Goal: Communication & Community: Answer question/provide support

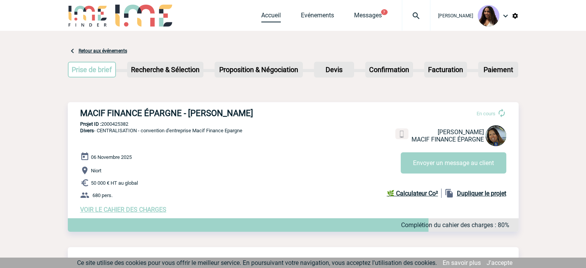
click at [261, 14] on link "Accueil" at bounding box center [271, 17] width 20 height 11
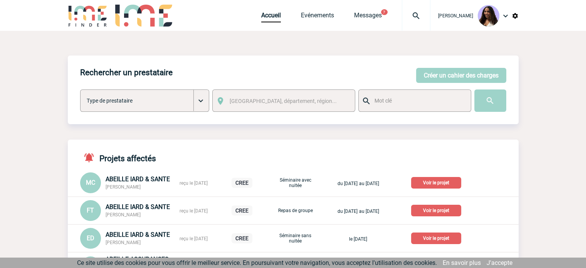
click at [402, 12] on img at bounding box center [416, 15] width 28 height 9
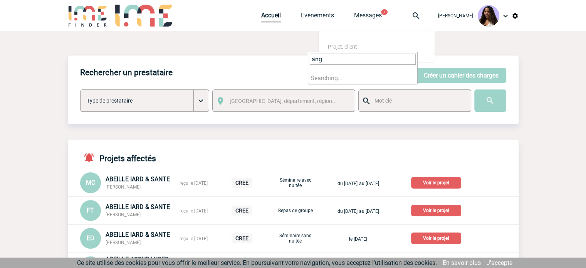
type input "ange"
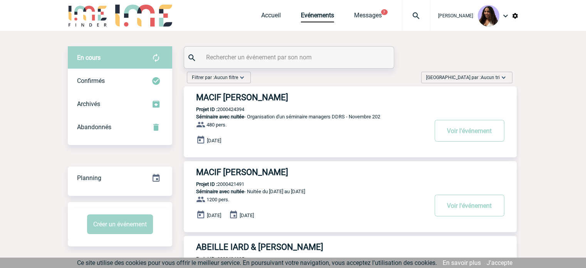
click at [232, 58] on input "text" at bounding box center [289, 57] width 171 height 11
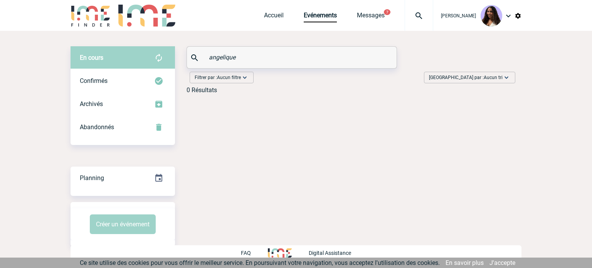
click at [243, 57] on input "angelique" at bounding box center [292, 57] width 171 height 11
drag, startPoint x: 248, startPoint y: 55, endPoint x: 179, endPoint y: 57, distance: 68.6
click at [179, 57] on div "En cours En cours Confirmés Archivés Abandonnés En cours Confirmés Archivés Aba…" at bounding box center [295, 73] width 451 height 54
type input "l"
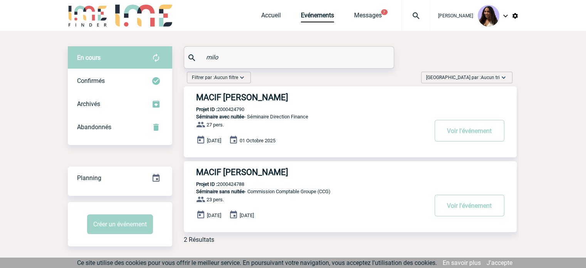
click at [376, 124] on div "MACIF SAM - Angelique MILON Projet ID : 2000424790 Séminaire avec nuitée - Sémi…" at bounding box center [350, 121] width 333 height 71
click at [240, 60] on input "milo" at bounding box center [289, 57] width 171 height 11
type input "milon"
click at [476, 132] on button "Voir l'événement" at bounding box center [469, 131] width 70 height 22
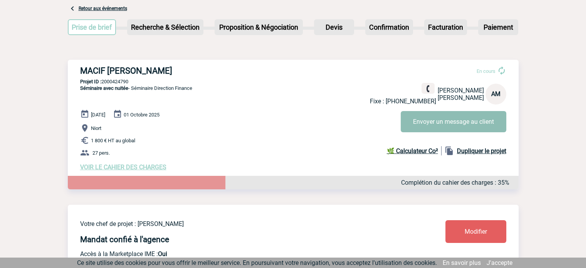
scroll to position [39, 0]
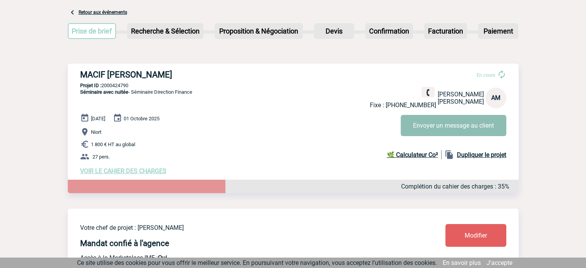
click at [443, 127] on button "Envoyer un message au client" at bounding box center [454, 125] width 106 height 21
click at [99, 13] on link "Retour aux événements" at bounding box center [103, 12] width 49 height 5
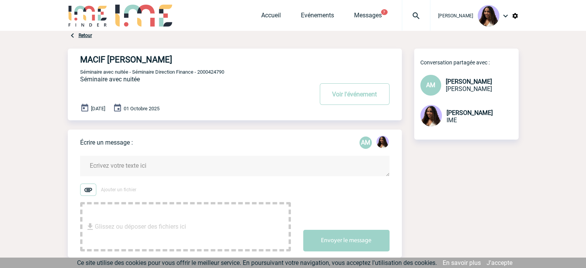
scroll to position [25, 0]
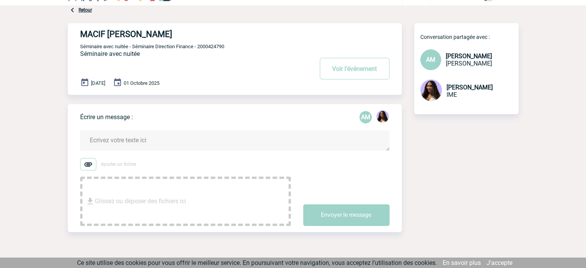
click at [139, 134] on textarea at bounding box center [234, 140] width 309 height 20
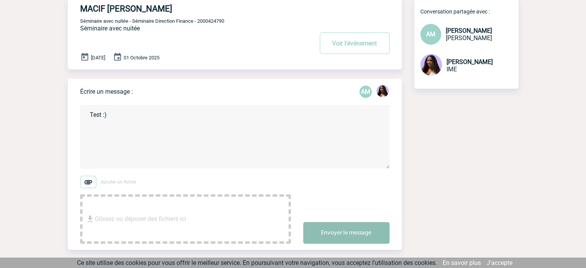
scroll to position [51, 0]
type textarea "Test :)"
click at [319, 234] on button "Envoyer le message" at bounding box center [346, 232] width 86 height 22
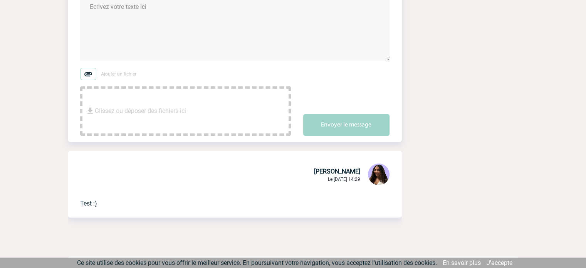
scroll to position [170, 0]
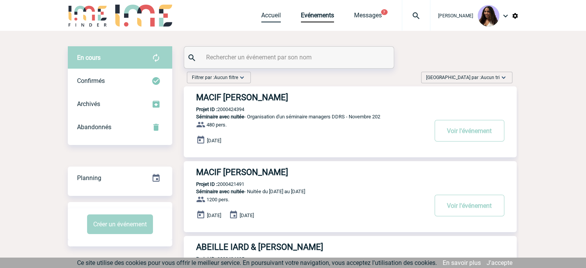
click at [261, 13] on link "Accueil" at bounding box center [271, 17] width 20 height 11
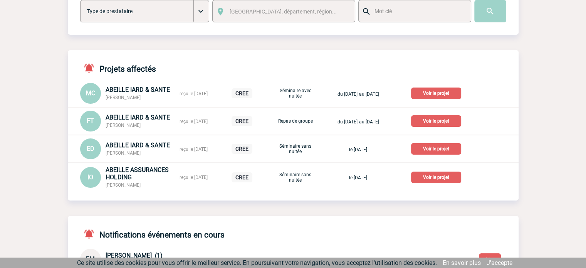
scroll to position [90, 0]
click at [446, 174] on p "Voir le projet" at bounding box center [436, 177] width 50 height 12
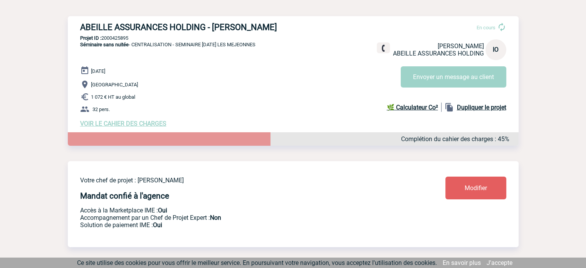
scroll to position [84, 0]
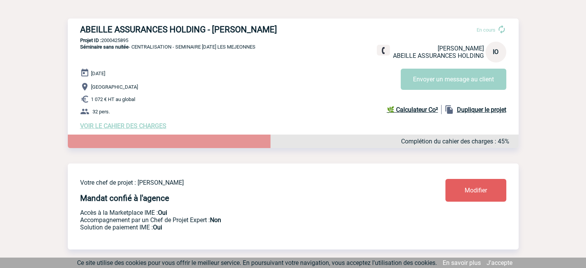
click at [117, 42] on p "Projet ID : 2000425895" at bounding box center [293, 40] width 451 height 6
copy p "2000425895"
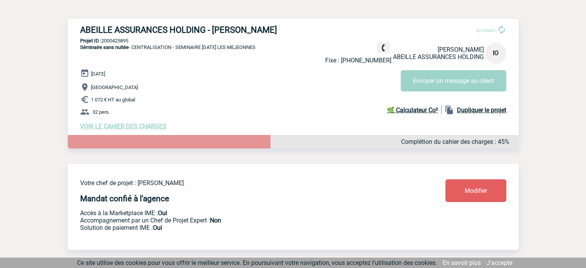
scroll to position [71, 0]
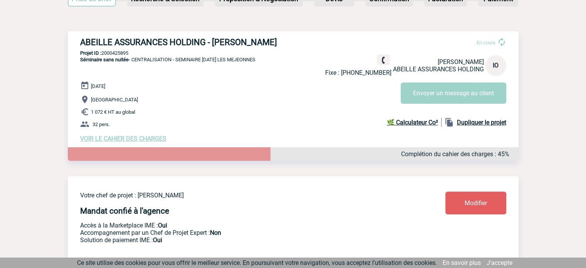
click at [150, 49] on div "ABEILLE ASSURANCES HOLDING - Isabelle OTTAVIANI En cours Fixe : +33472614679 Is…" at bounding box center [293, 89] width 451 height 117
drag, startPoint x: 74, startPoint y: 41, endPoint x: 286, endPoint y: 40, distance: 212.2
click at [286, 40] on div "ABEILLE ASSURANCES HOLDING - Isabelle OTTAVIANI En cours Fixe : +33472614679 Is…" at bounding box center [293, 89] width 451 height 117
copy h3 "ABEILLE ASSURANCES HOLDING - Isabelle OTTAVIANI"
drag, startPoint x: 133, startPoint y: 54, endPoint x: 103, endPoint y: 55, distance: 29.7
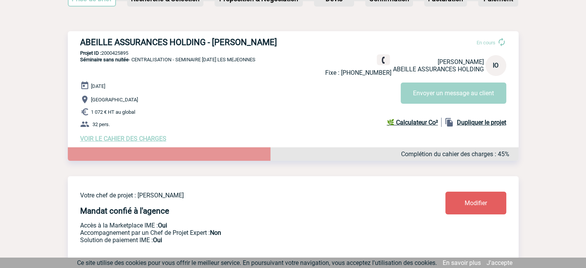
click at [103, 55] on p "Projet ID : 2000425895" at bounding box center [293, 53] width 451 height 6
copy p "2000425895"
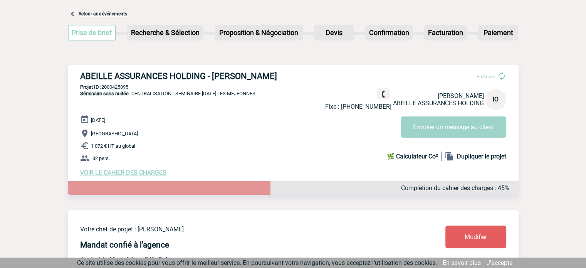
scroll to position [0, 0]
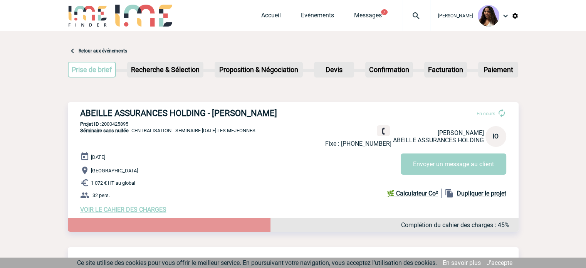
click at [87, 50] on link "Retour aux événements" at bounding box center [103, 50] width 49 height 5
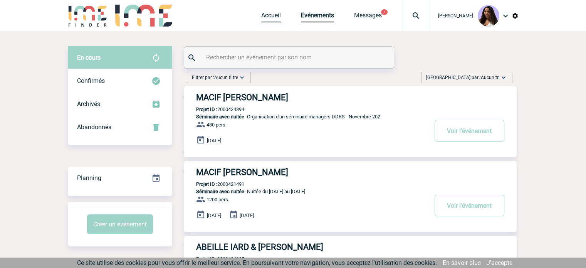
click at [261, 18] on link "Accueil" at bounding box center [271, 17] width 20 height 11
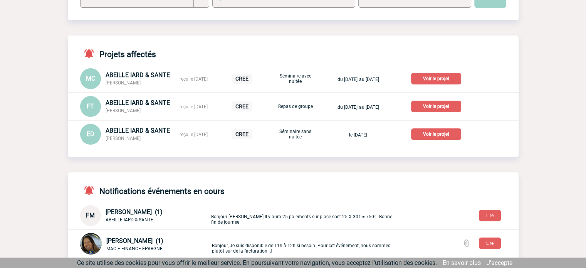
scroll to position [102, 0]
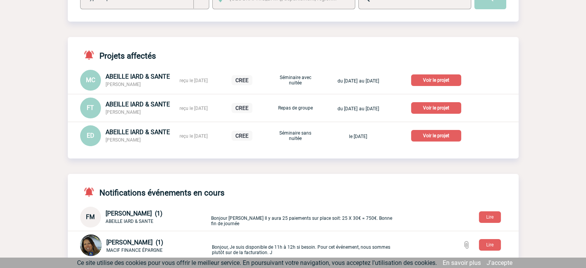
click at [440, 136] on p "Voir le projet" at bounding box center [436, 136] width 50 height 12
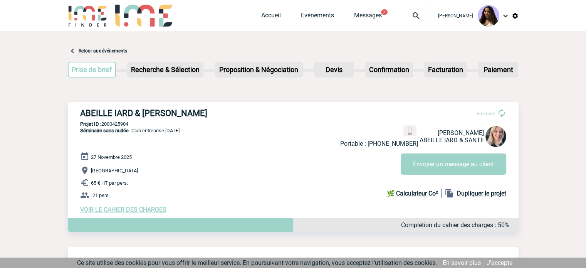
drag, startPoint x: 233, startPoint y: 113, endPoint x: 77, endPoint y: 111, distance: 156.0
click at [77, 111] on div "ABEILLE IARD & [PERSON_NAME] En cours Portable : [PHONE_NUMBER] [PERSON_NAME] A…" at bounding box center [293, 160] width 451 height 117
copy h3 "ABEILLE IARD & SANTE - Elise DRAPIER"
click at [132, 126] on p "Projet ID : 2000425904" at bounding box center [293, 124] width 451 height 6
drag, startPoint x: 133, startPoint y: 125, endPoint x: 103, endPoint y: 124, distance: 29.7
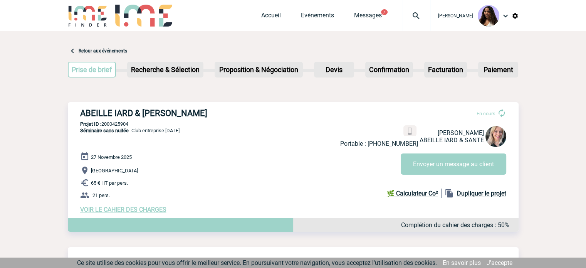
click at [103, 124] on p "Projet ID : 2000425904" at bounding box center [293, 124] width 451 height 6
copy p "2000425904"
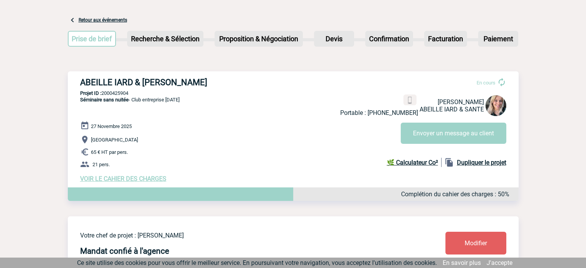
scroll to position [102, 0]
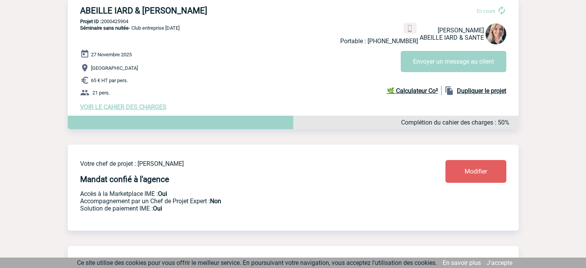
click at [147, 104] on div "27 Novembre 2025 Loriol-sur-Drôme 65 € HT par pers. 21 pers. VOIR LE CAHIER DES…" at bounding box center [299, 79] width 438 height 61
click at [147, 107] on span "VOIR LE CAHIER DES CHARGES" at bounding box center [123, 106] width 86 height 7
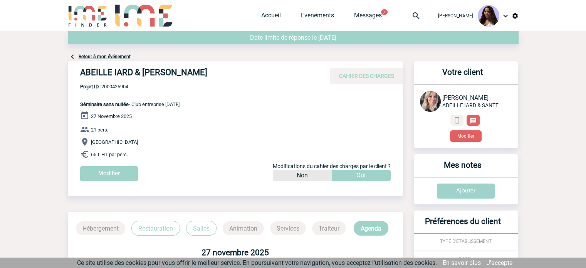
click at [199, 106] on div "ABEILLE IARD & [PERSON_NAME] CAHIER DES CHARGES ABEILLE IARD & [PERSON_NAME] - …" at bounding box center [235, 124] width 335 height 126
drag, startPoint x: 201, startPoint y: 104, endPoint x: 133, endPoint y: 106, distance: 68.2
click at [133, 106] on div "ABEILLE IARD & [PERSON_NAME] CAHIER DES CHARGES ABEILLE IARD & [PERSON_NAME] - …" at bounding box center [235, 124] width 335 height 126
copy span "Club entreprise [DATE]"
drag, startPoint x: 183, startPoint y: 70, endPoint x: 154, endPoint y: 67, distance: 29.1
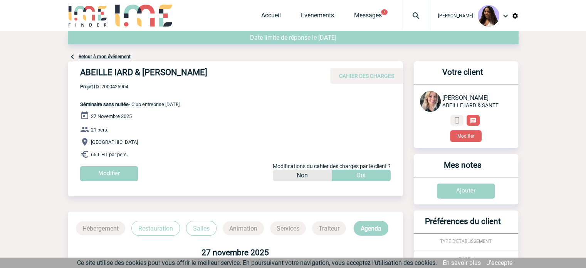
click at [183, 70] on h4 "ABEILLE IARD & [PERSON_NAME]" at bounding box center [195, 73] width 231 height 13
click at [116, 86] on span "Projet ID : 2000425904" at bounding box center [129, 87] width 99 height 6
copy span "2000425904"
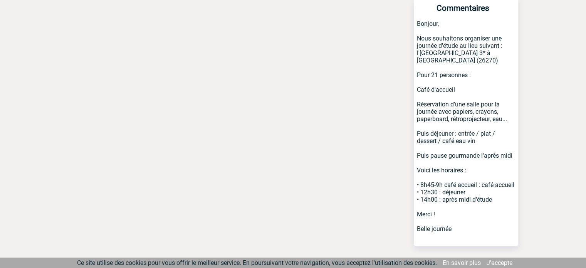
scroll to position [432, 0]
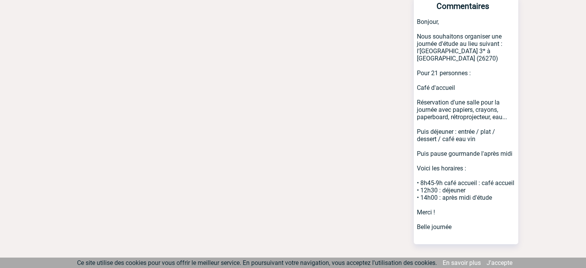
click at [456, 194] on p "Bonjour, Nous souhaitons organiser une journée d'étude au lieu suivant : l'[GEO…" at bounding box center [466, 131] width 104 height 226
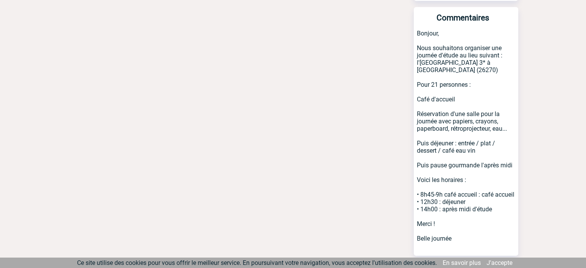
drag, startPoint x: 498, startPoint y: 183, endPoint x: 415, endPoint y: 33, distance: 171.0
click at [415, 33] on p "Bonjour, Nous souhaitons organiser une journée d'étude au lieu suivant : l'[GEO…" at bounding box center [466, 143] width 104 height 226
copy p "Nous souhaitons organiser une journée d'étude au lieu suivant : l'[GEOGRAPHIC_D…"
click at [481, 209] on p "Bonjour, Nous souhaitons organiser une journée d'étude au lieu suivant : l'Hôte…" at bounding box center [466, 143] width 104 height 226
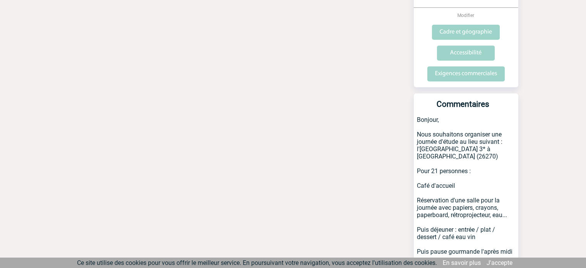
scroll to position [385, 0]
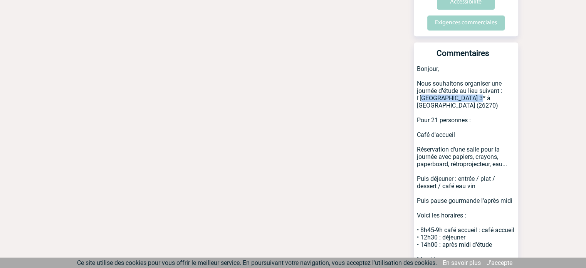
drag, startPoint x: 466, startPoint y: 85, endPoint x: 419, endPoint y: 84, distance: 47.0
click at [419, 84] on p "Bonjour, Nous souhaitons organiser une journée d'étude au lieu suivant : l'Hôte…" at bounding box center [466, 178] width 104 height 226
copy p "Hôtel Les Oliviers"
drag, startPoint x: 584, startPoint y: 158, endPoint x: 591, endPoint y: 144, distance: 15.5
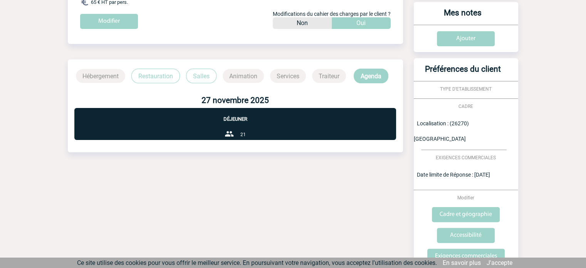
scroll to position [0, 0]
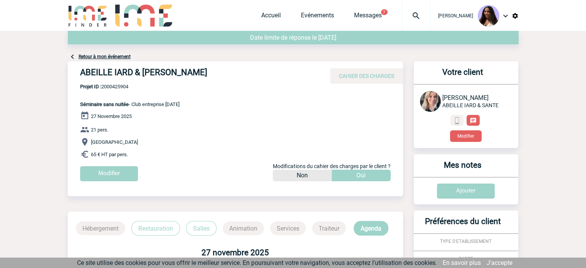
click at [163, 70] on h4 "ABEILLE IARD & [PERSON_NAME]" at bounding box center [195, 73] width 231 height 13
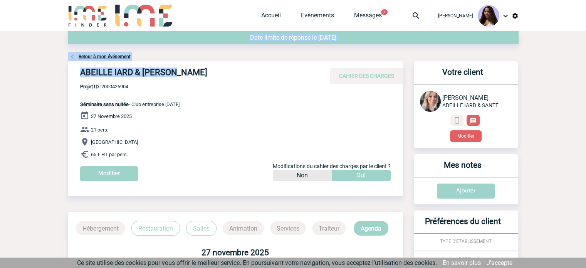
drag, startPoint x: 173, startPoint y: 73, endPoint x: 59, endPoint y: 73, distance: 113.2
click at [161, 80] on h4 "ABEILLE IARD & SANTE - Elise DRAPIER" at bounding box center [195, 73] width 231 height 13
click at [169, 75] on h4 "ABEILLE IARD & SANTE - Elise DRAPIER" at bounding box center [195, 73] width 231 height 13
drag, startPoint x: 169, startPoint y: 75, endPoint x: 101, endPoint y: 80, distance: 68.4
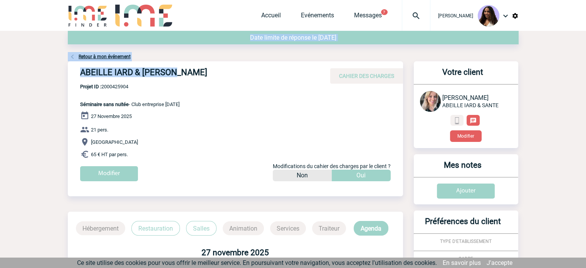
click at [168, 74] on h4 "ABEILLE IARD & SANTE - Elise DRAPIER" at bounding box center [195, 73] width 231 height 13
click at [102, 82] on div "ABEILLE IARD & SANTE - Elise DRAPIER CAHIER DES CHARGES" at bounding box center [235, 72] width 335 height 22
click at [99, 78] on h4 "ABEILLE IARD & SANTE - Elise DRAPIER" at bounding box center [195, 73] width 231 height 13
drag, startPoint x: 163, startPoint y: 73, endPoint x: 80, endPoint y: 74, distance: 83.2
click at [80, 74] on h4 "ABEILLE IARD & SANTE - Elise DRAPIER" at bounding box center [195, 73] width 231 height 13
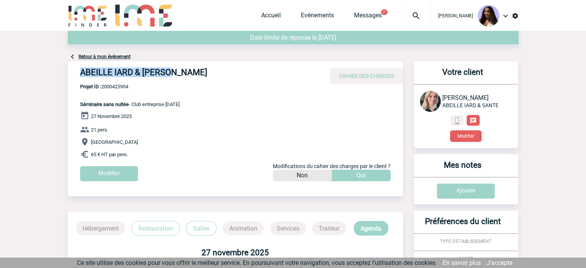
copy h4 "ABEILLE IARD & SANTE"
click at [120, 87] on span "Projet ID : 2000425904" at bounding box center [129, 87] width 99 height 6
click at [120, 86] on span "Projet ID : 2000425904" at bounding box center [129, 87] width 99 height 6
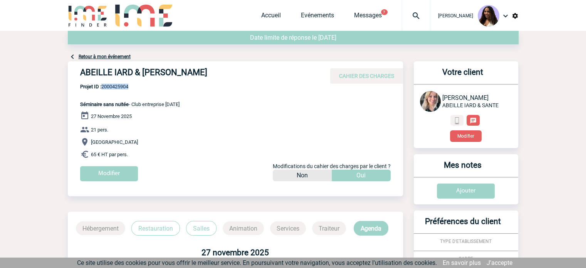
copy span "2000425904"
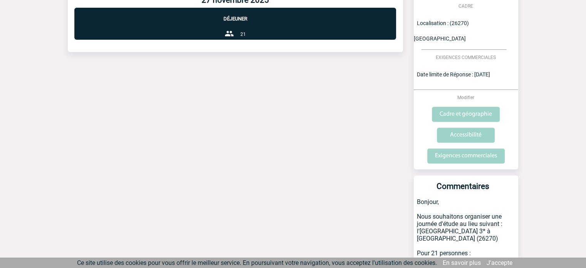
scroll to position [253, 0]
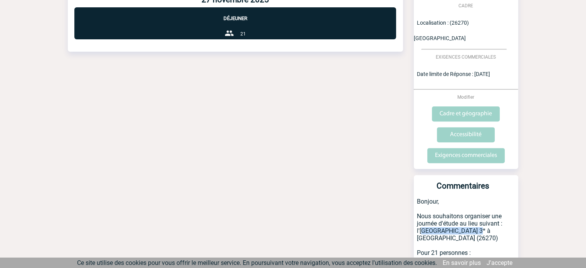
drag, startPoint x: 466, startPoint y: 216, endPoint x: 421, endPoint y: 217, distance: 45.1
copy p "Hôtel Les Oliviers"
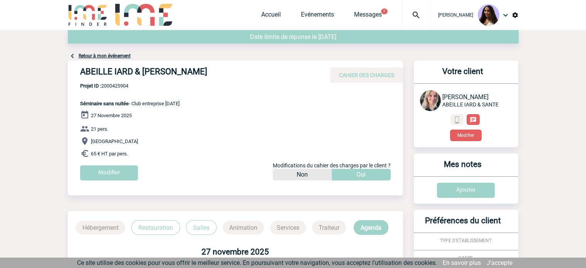
scroll to position [0, 0]
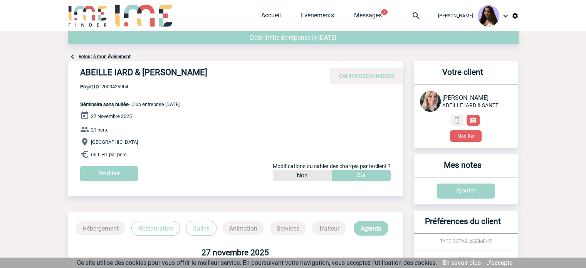
click at [123, 90] on p "Projet ID : 2000425904 Séminaire sans nuitée - Club entreprise 27 novembre" at bounding box center [124, 95] width 112 height 23
click at [122, 86] on span "Projet ID : 2000425904" at bounding box center [129, 87] width 99 height 6
copy span "2000425904"
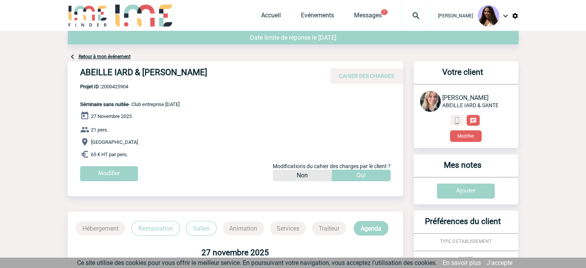
click at [116, 53] on div "Retour à mon événement" at bounding box center [293, 46] width 451 height 30
click at [115, 58] on link "Retour à mon événement" at bounding box center [105, 56] width 52 height 5
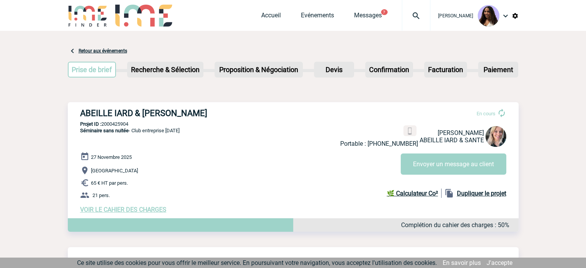
click at [103, 48] on link "Retour aux événements" at bounding box center [103, 50] width 49 height 5
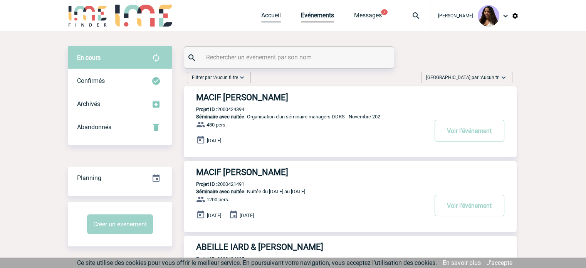
click at [261, 15] on link "Accueil" at bounding box center [271, 17] width 20 height 11
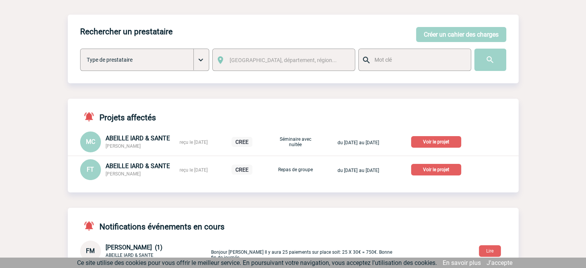
scroll to position [25, 0]
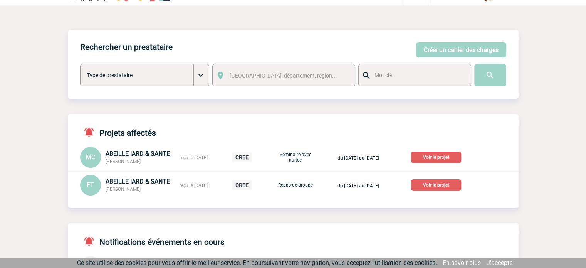
click at [447, 183] on p "Voir le projet" at bounding box center [436, 185] width 50 height 12
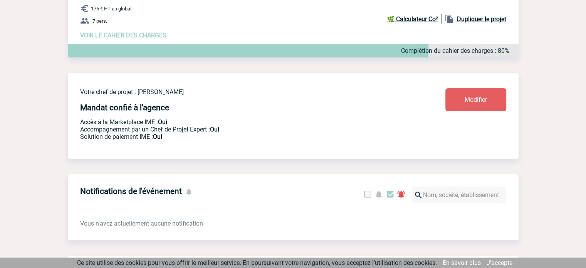
scroll to position [128, 0]
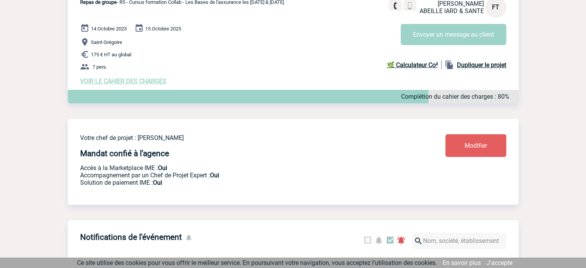
click at [125, 82] on span "VOIR LE CAHIER DES CHARGES" at bounding box center [123, 80] width 86 height 7
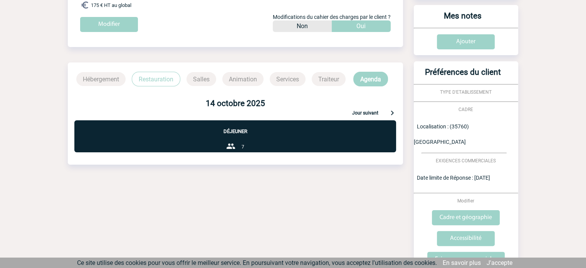
scroll to position [203, 0]
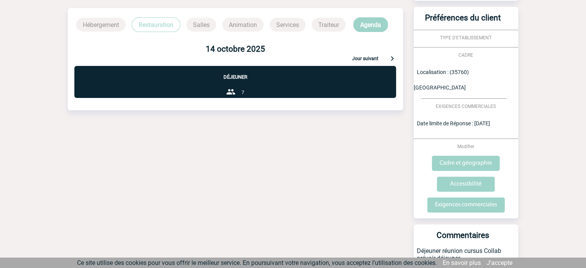
click at [154, 27] on p "Restauration" at bounding box center [156, 24] width 49 height 15
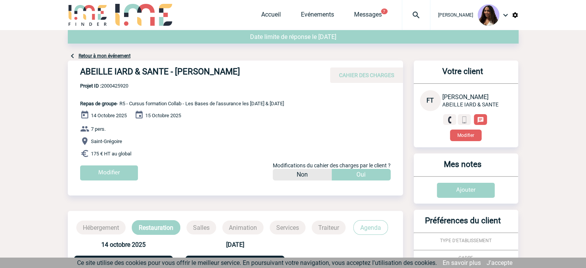
scroll to position [0, 0]
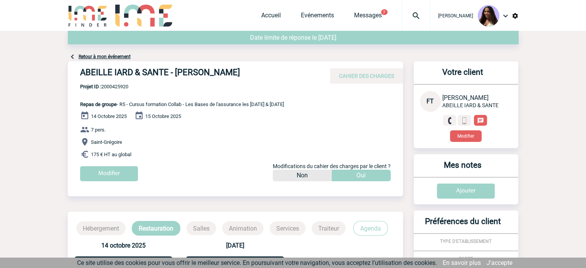
click at [160, 75] on h4 "ABEILLE IARD & SANTE - [PERSON_NAME]" at bounding box center [195, 73] width 231 height 13
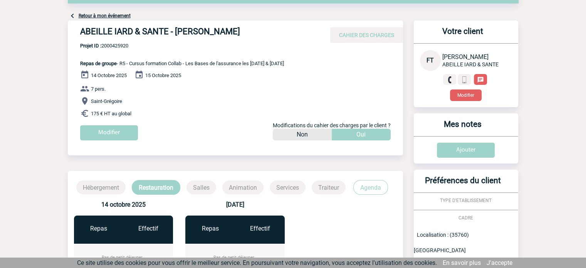
scroll to position [39, 0]
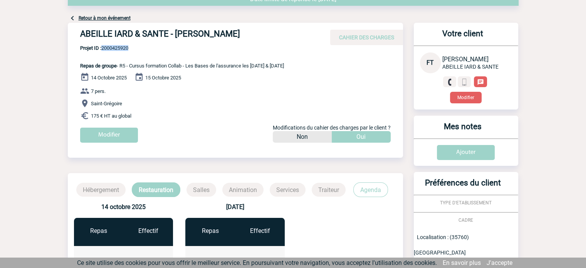
drag, startPoint x: 139, startPoint y: 50, endPoint x: 103, endPoint y: 49, distance: 35.8
click at [103, 49] on span "Projet ID : 2000425920" at bounding box center [182, 48] width 204 height 6
copy span "2000425920"
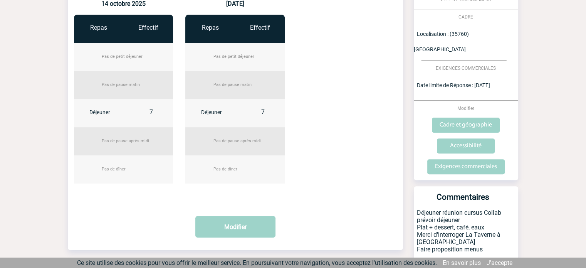
scroll to position [244, 0]
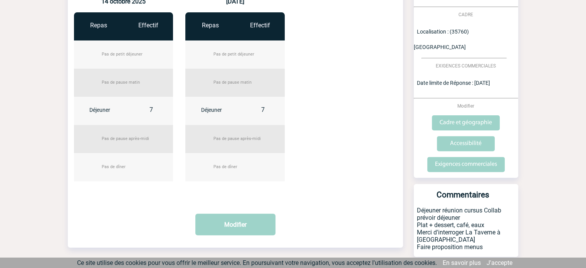
drag, startPoint x: 418, startPoint y: 209, endPoint x: 487, endPoint y: 212, distance: 69.4
click at [487, 212] on p "Déjeuner réunion cursus Collab prévoir déjeuner Plat + dessert, café, eaux Merc…" at bounding box center [466, 231] width 104 height 50
click at [452, 208] on p "Déjeuner réunion cursus Collab prévoir déjeuner Plat + dessert, café, eaux Merc…" at bounding box center [466, 231] width 104 height 50
drag, startPoint x: 436, startPoint y: 203, endPoint x: 486, endPoint y: 208, distance: 49.9
click at [486, 208] on p "Déjeuner réunion cursus Collab prévoir déjeuner Plat + dessert, café, eaux Merc…" at bounding box center [466, 231] width 104 height 50
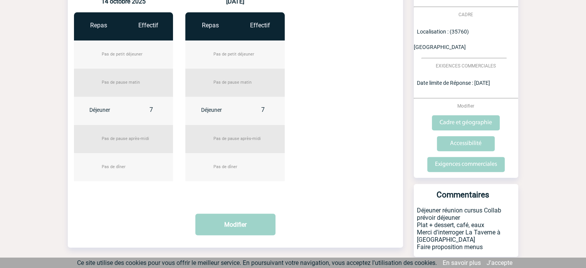
copy p "déjeuner Plat + dessert, café, eaux"
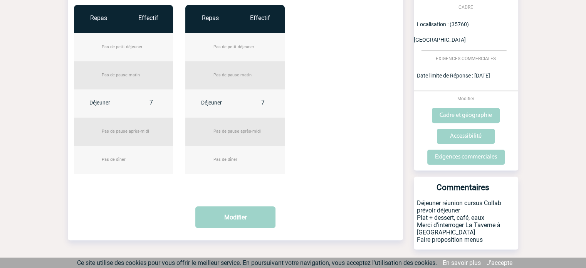
scroll to position [270, 0]
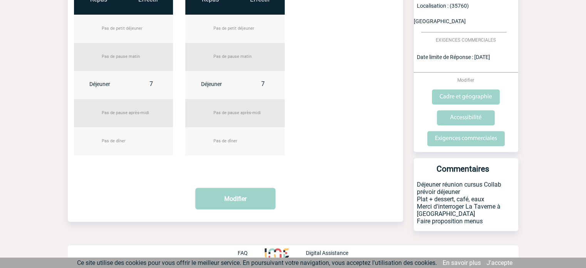
click at [456, 181] on p "Déjeuner réunion cursus Collab prévoir déjeuner Plat + dessert, café, eaux Merc…" at bounding box center [466, 206] width 104 height 50
click at [441, 181] on p "Déjeuner réunion cursus Collab prévoir déjeuner Plat + dessert, café, eaux Merc…" at bounding box center [466, 206] width 104 height 50
drag, startPoint x: 436, startPoint y: 176, endPoint x: 488, endPoint y: 184, distance: 52.4
click at [488, 184] on p "Déjeuner réunion cursus Collab prévoir déjeuner Plat + dessert, café, eaux Merc…" at bounding box center [466, 206] width 104 height 50
copy p "déjeuner Plat + dessert, café, eaux"
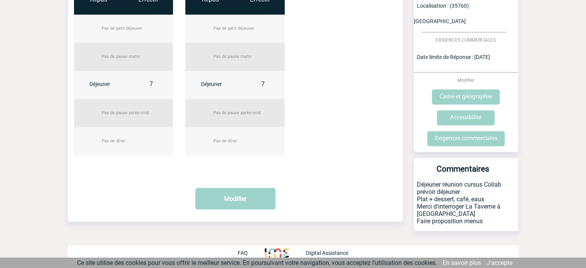
click at [465, 187] on p "Déjeuner réunion cursus Collab prévoir déjeuner Plat + dessert, café, eaux Merc…" at bounding box center [466, 206] width 104 height 50
click at [484, 181] on p "Déjeuner réunion cursus Collab prévoir déjeuner Plat + dessert, café, eaux Merc…" at bounding box center [466, 206] width 104 height 50
drag, startPoint x: 467, startPoint y: 194, endPoint x: 511, endPoint y: 198, distance: 44.8
click at [511, 198] on p "Déjeuner réunion cursus Collab prévoir déjeuner Plat + dessert, café, eaux Merc…" at bounding box center [466, 206] width 104 height 50
copy p "La Taverne à St Grégoire"
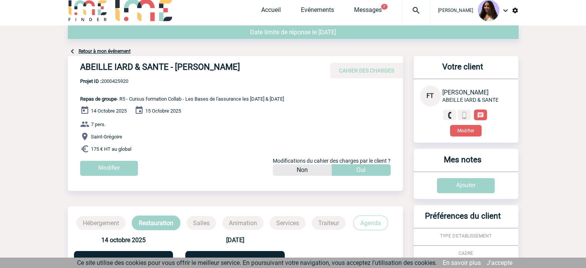
scroll to position [0, 0]
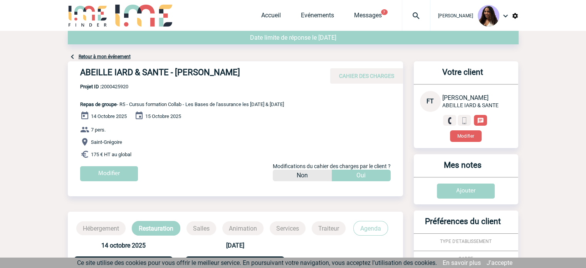
drag, startPoint x: 122, startPoint y: 104, endPoint x: 322, endPoint y: 104, distance: 199.9
click at [322, 104] on div "ABEILLE IARD & SANTE - Frédérique TOURNEUR CAHIER DES CHARGES ABEILLE IARD & SA…" at bounding box center [235, 124] width 335 height 126
copy span "R5 - Cursus formation Collab - Les Bases de l'assurance les 14 & 15 octobre 2025"
click at [119, 90] on p "Projet ID : 2000425920 Repas de groupe - R5 - Cursus formation Collab - Les Bas…" at bounding box center [176, 95] width 216 height 23
click at [119, 89] on p "Projet ID : 2000425920 Repas de groupe - R5 - Cursus formation Collab - Les Bas…" at bounding box center [176, 95] width 216 height 23
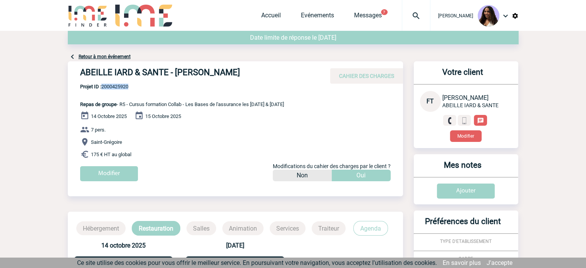
click at [120, 86] on span "Projet ID : 2000425920" at bounding box center [182, 87] width 204 height 6
copy span "2000425920"
click at [247, 77] on h4 "ABEILLE IARD & SANTE - Frédérique TOURNEUR" at bounding box center [195, 73] width 231 height 13
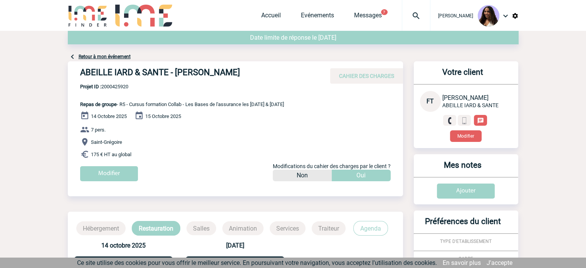
drag, startPoint x: 265, startPoint y: 74, endPoint x: 77, endPoint y: 81, distance: 187.7
click at [77, 81] on div "ABEILLE IARD & SANTE - Frédérique TOURNEUR CAHIER DES CHARGES" at bounding box center [235, 72] width 335 height 22
copy h4 "ABEILLE IARD & SANTE - Frédérique TOURNEUR"
click at [125, 136] on div "14 Octobre 2025 15 Octobre 2025 7 pers. Saint-Grégoire 175 € HT au global Modif…" at bounding box center [241, 149] width 323 height 76
drag, startPoint x: 136, startPoint y: 87, endPoint x: 103, endPoint y: 86, distance: 33.2
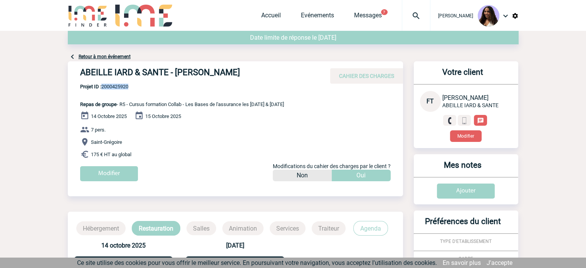
click at [103, 86] on span "Projet ID : 2000425920" at bounding box center [182, 87] width 204 height 6
copy span "2000425920"
click at [119, 91] on p "Projet ID : 2000425920 Repas de groupe - R5 - Cursus formation Collab - Les Bas…" at bounding box center [176, 95] width 216 height 23
click at [118, 88] on span "Projet ID : 2000425920" at bounding box center [182, 87] width 204 height 6
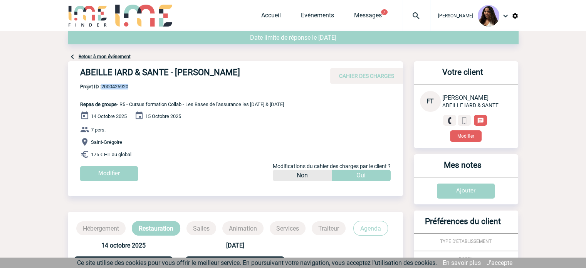
copy span "2000425920"
click at [115, 56] on link "Retour à mon événement" at bounding box center [105, 56] width 52 height 5
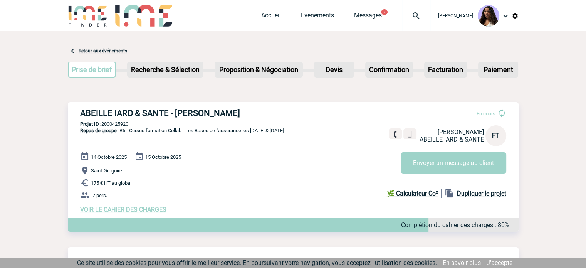
click at [301, 16] on link "Evénements" at bounding box center [317, 17] width 33 height 11
click at [261, 18] on link "Accueil" at bounding box center [271, 17] width 20 height 11
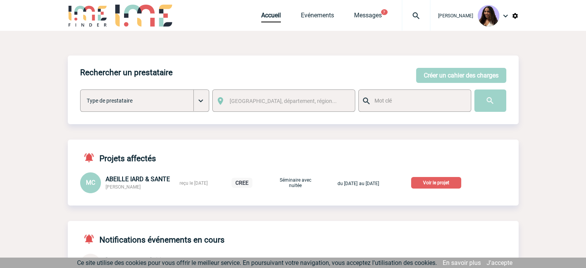
click at [443, 184] on p "Voir le projet" at bounding box center [436, 183] width 50 height 12
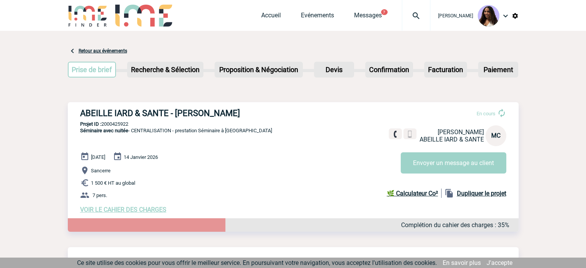
drag, startPoint x: 239, startPoint y: 117, endPoint x: 244, endPoint y: 116, distance: 5.1
click at [239, 116] on h3 "ABEILLE IARD & SANTE - Muriel CHATENAY" at bounding box center [195, 113] width 231 height 10
drag, startPoint x: 256, startPoint y: 111, endPoint x: 78, endPoint y: 116, distance: 178.0
click at [78, 116] on div "ABEILLE IARD & SANTE - Muriel CHATENAY En cours Muriel CHATENAY ABEILLE IARD & …" at bounding box center [293, 160] width 451 height 117
copy h3 "ABEILLE IARD & SANTE - Muriel CHATENAY"
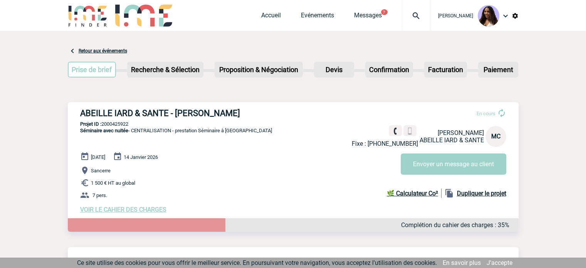
click at [146, 126] on p "Projet ID : 2000425922" at bounding box center [293, 124] width 451 height 6
drag, startPoint x: 144, startPoint y: 126, endPoint x: 102, endPoint y: 126, distance: 41.2
click at [102, 126] on p "Projet ID : 2000425922" at bounding box center [293, 124] width 451 height 6
copy p "2000425922"
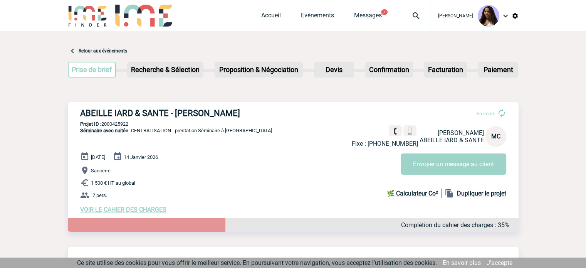
drag, startPoint x: 248, startPoint y: 114, endPoint x: 177, endPoint y: 112, distance: 71.3
click at [177, 112] on h3 "ABEILLE IARD & SANTE - Muriel CHATENAY" at bounding box center [195, 113] width 231 height 10
copy h3 "Muriel CHATENAY"
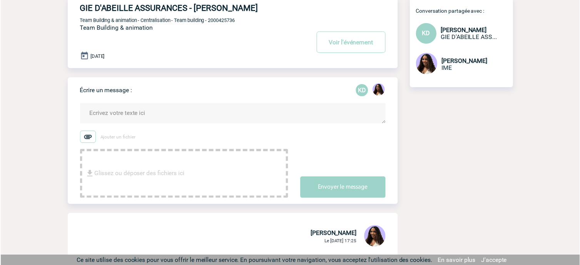
scroll to position [51, 0]
click at [180, 106] on textarea at bounding box center [234, 114] width 309 height 20
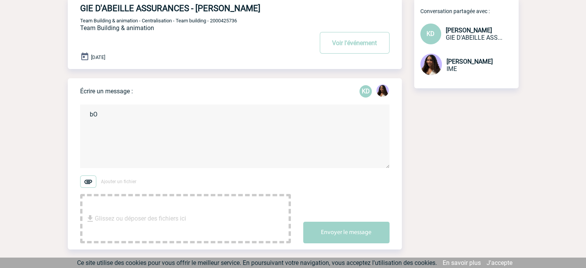
type textarea "b"
click at [274, 12] on h4 "GIE D'ABEILLE ASSURANCES - Kristell DESNOYER" at bounding box center [185, 8] width 210 height 10
drag, startPoint x: 271, startPoint y: 9, endPoint x: 197, endPoint y: 13, distance: 74.4
click at [197, 13] on h4 "GIE D'ABEILLE ASSURANCES - Kristell DESNOYER" at bounding box center [185, 8] width 210 height 10
copy h4 "Kristell DESNOYER"
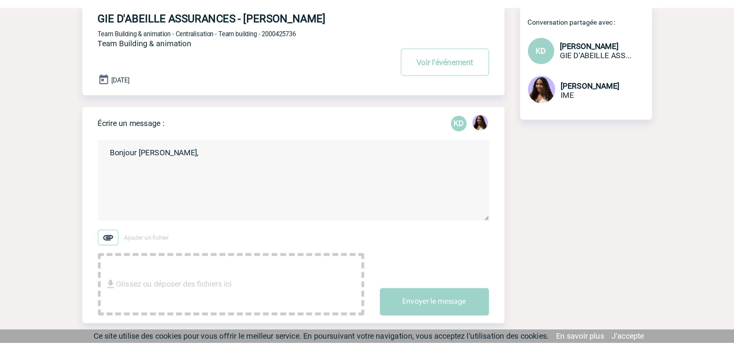
scroll to position [52, 0]
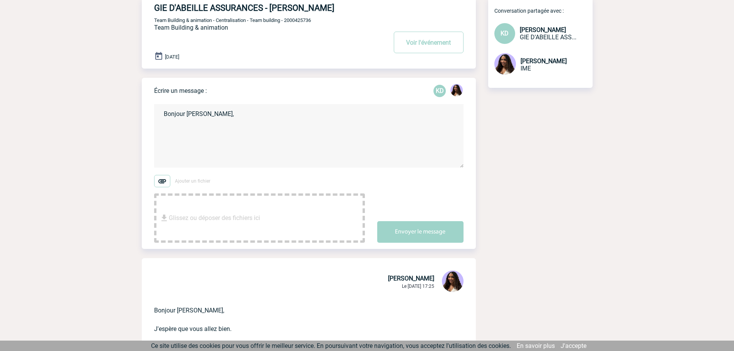
click at [322, 30] on div "GIE D'ABEILLE ASSURANCES - Kristell DESNOYER Voir l'événement Team Building & a…" at bounding box center [315, 29] width 322 height 65
drag, startPoint x: 316, startPoint y: 24, endPoint x: 288, endPoint y: 22, distance: 27.8
click at [288, 22] on div "GIE D'ABEILLE ASSURANCES - Kristell DESNOYER Voir l'événement Team Building & a…" at bounding box center [315, 29] width 322 height 65
drag, startPoint x: 300, startPoint y: 23, endPoint x: 311, endPoint y: 21, distance: 10.5
click at [302, 23] on span "Team Building & animation - Centralisation - Team building - 2000425736" at bounding box center [232, 20] width 157 height 6
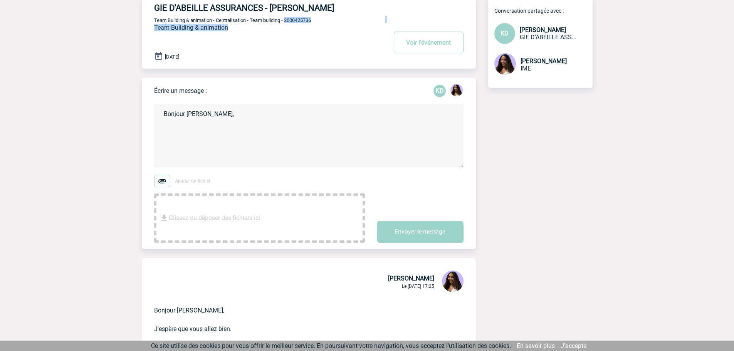
drag, startPoint x: 313, startPoint y: 21, endPoint x: 320, endPoint y: 21, distance: 7.3
click at [311, 21] on span "Team Building & animation - Centralisation - Team building - 2000425736" at bounding box center [232, 20] width 157 height 6
click at [321, 21] on p "Team Building & animation - Centralisation - Team building - 2000425736" at bounding box center [269, 20] width 231 height 6
drag, startPoint x: 288, startPoint y: 31, endPoint x: 306, endPoint y: 23, distance: 20.3
click at [287, 32] on div "GIE D'ABEILLE ASSURANCES - Kristell DESNOYER Voir l'événement Team Building & a…" at bounding box center [315, 29] width 322 height 65
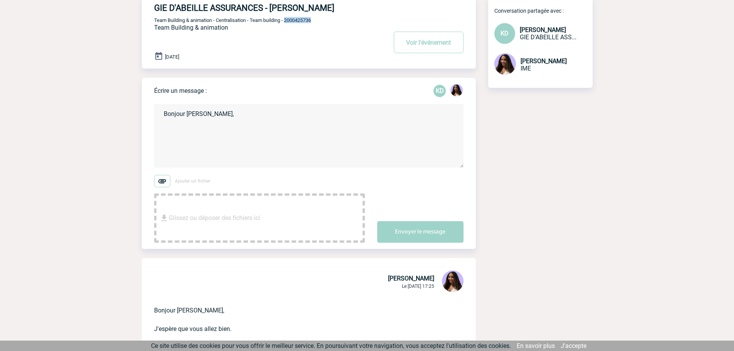
drag, startPoint x: 319, startPoint y: 19, endPoint x: 288, endPoint y: 21, distance: 31.3
click at [288, 21] on p "Team Building & animation - Centralisation - Team building - 2000425736" at bounding box center [269, 20] width 231 height 6
copy span "2000425736"
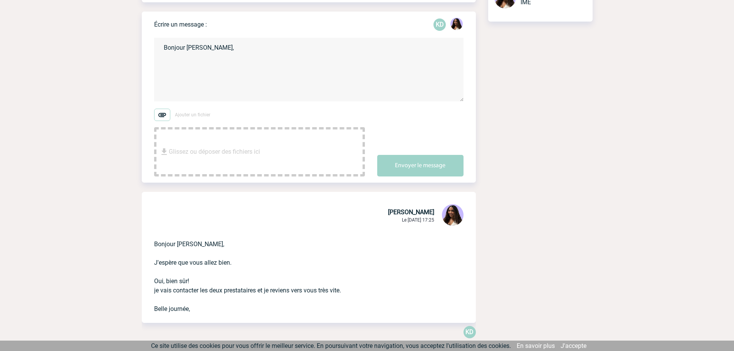
scroll to position [116, 0]
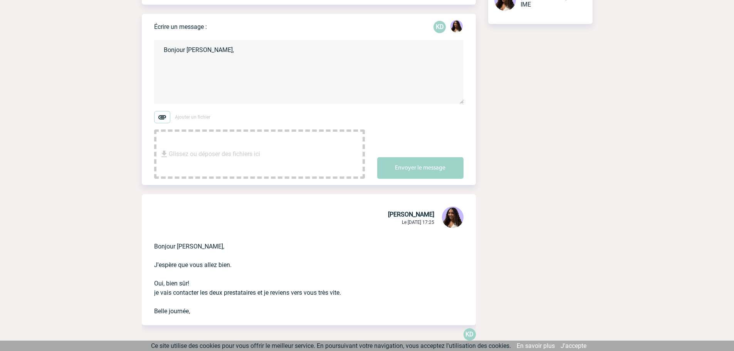
click at [229, 54] on textarea "Bonjour Kristell," at bounding box center [308, 72] width 309 height 64
click at [175, 63] on textarea "Bonjour Kristell, Je viesn tout juste de faire les mails au prestataires. Il me…" at bounding box center [308, 72] width 309 height 64
click at [251, 84] on textarea "Bonjour Kristell, Je viens tout juste de faire les mails au prestataires. Il me…" at bounding box center [308, 72] width 309 height 64
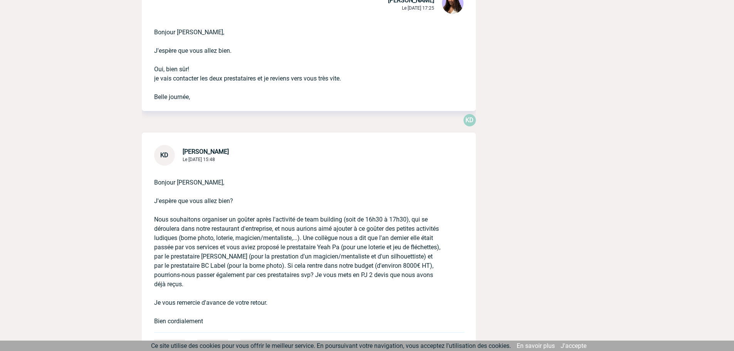
scroll to position [385, 0]
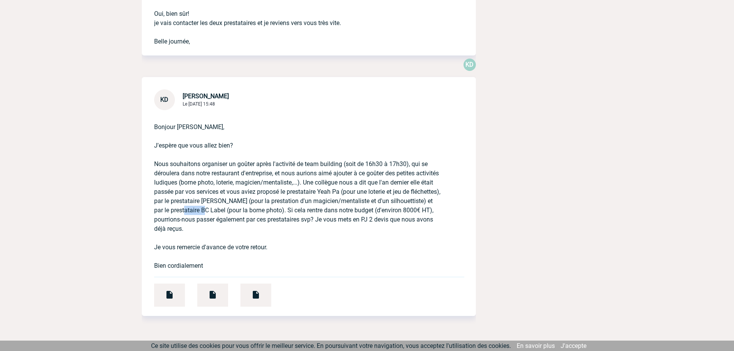
drag, startPoint x: 226, startPoint y: 211, endPoint x: 203, endPoint y: 211, distance: 23.1
click at [203, 211] on p "Bonjour Jessica, J'espère que vous allez bien? Nous souhaitons organiser un goû…" at bounding box center [298, 190] width 288 height 160
copy p "BC Label"
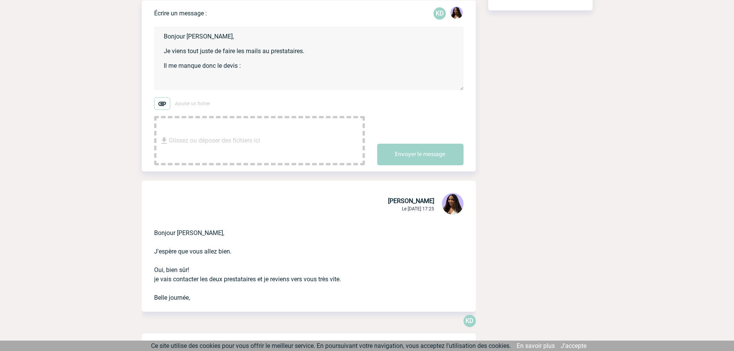
scroll to position [129, 0]
click at [274, 68] on textarea "Bonjour Kristell, Je viens tout juste de faire les mails au prestataires. Il me…" at bounding box center [308, 59] width 309 height 64
paste textarea "BC Label"
click at [241, 67] on textarea "Bonjour Kristell, Je viens tout juste de faire les mails au prestataires. Il me…" at bounding box center [308, 59] width 309 height 64
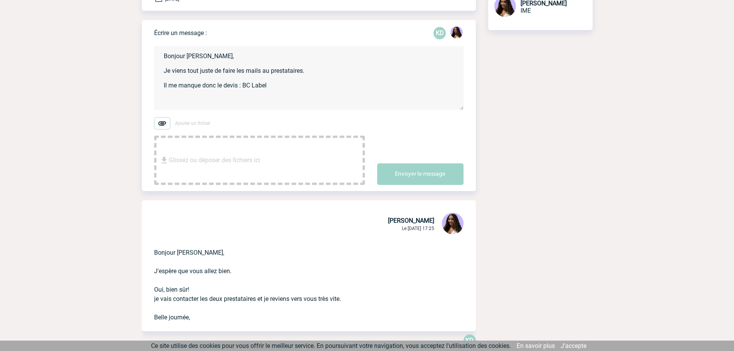
scroll to position [90, 0]
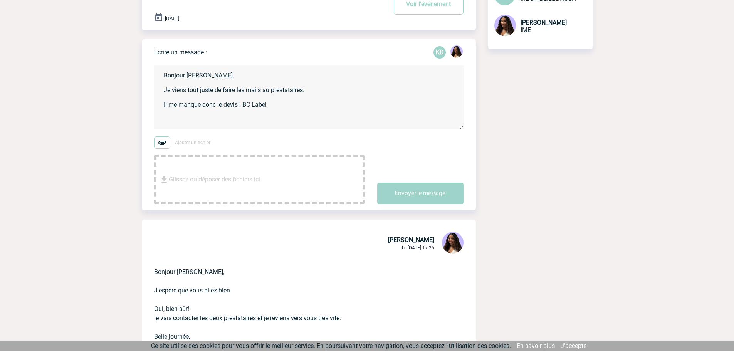
click at [283, 106] on textarea "Bonjour Kristell, Je viens tout juste de faire les mails au prestataires. Il me…" at bounding box center [308, 97] width 309 height 64
click at [222, 121] on textarea "Bonjour Kristell, Je viens tout juste de faire les mails au prestataires. Il me…" at bounding box center [308, 97] width 309 height 64
type textarea "Bonjour Kristell, Je viens tout juste de faire les mails au prestataires. Il me…"
click at [389, 195] on button "Envoyer le message" at bounding box center [420, 194] width 86 height 22
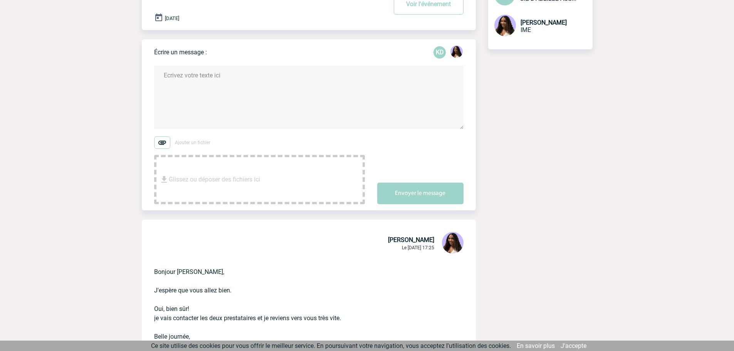
scroll to position [0, 0]
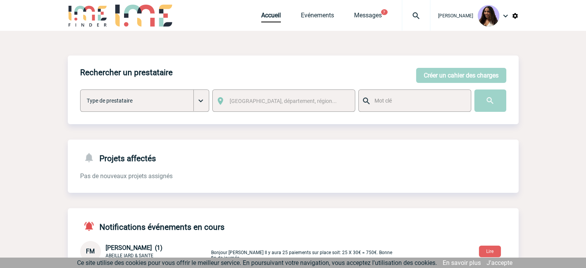
click at [402, 13] on img at bounding box center [416, 15] width 28 height 9
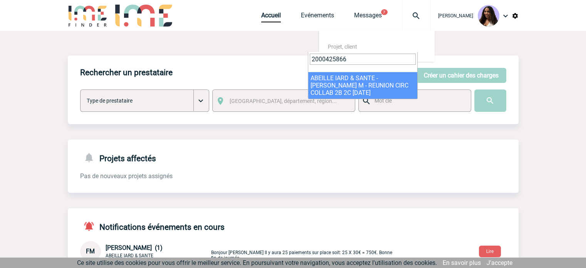
type input "2000425866"
select select "25367"
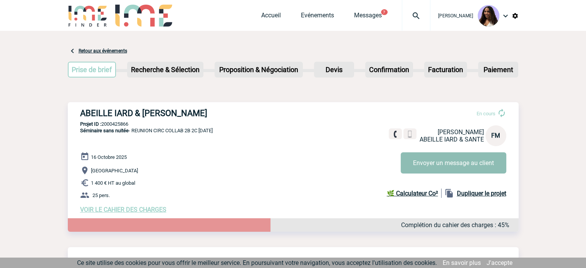
click at [427, 161] on button "Envoyer un message au client" at bounding box center [454, 162] width 106 height 21
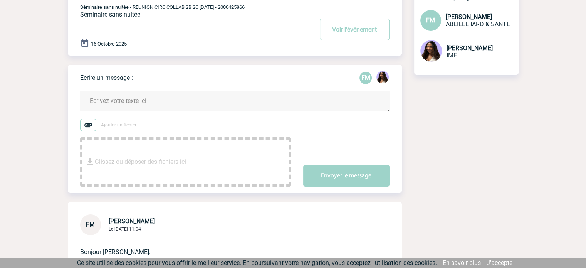
scroll to position [90, 0]
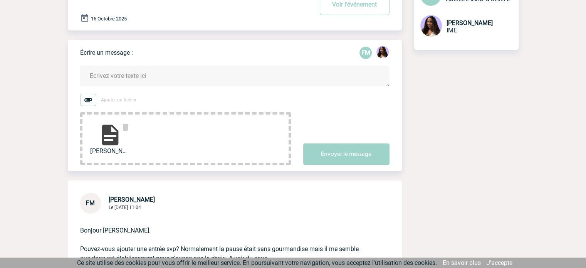
click at [108, 73] on textarea at bounding box center [234, 76] width 309 height 20
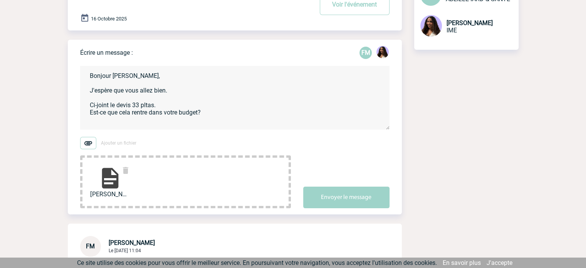
click at [148, 107] on textarea "Bonjour [PERSON_NAME], J'espère que vous allez bien. Ci-joint le devis 33 pltas…" at bounding box center [234, 98] width 309 height 64
click at [168, 107] on textarea "Bonjour [PERSON_NAME], J'espère que vous allez bien. Ci-joint le devis 33 plats…" at bounding box center [234, 98] width 309 height 64
click at [219, 120] on textarea "Bonjour [PERSON_NAME], J'espère que vous allez bien. Ci-joint le devis 33 plats…" at bounding box center [234, 98] width 309 height 64
click at [114, 177] on img at bounding box center [110, 178] width 25 height 25
click at [158, 106] on textarea "Bonjour [PERSON_NAME], J'espère que vous allez bien. Ci-joint le devis 33 plats…" at bounding box center [234, 98] width 309 height 64
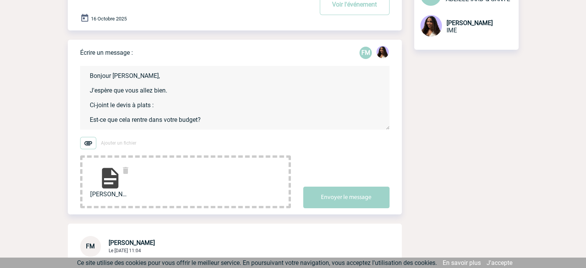
paste textarea "1 439,39"
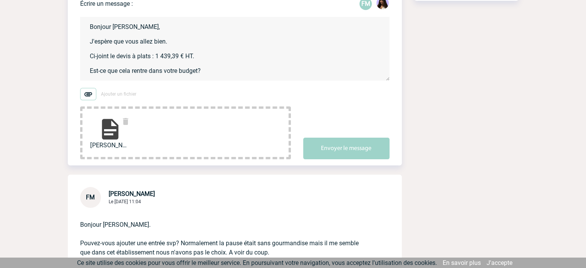
scroll to position [154, 0]
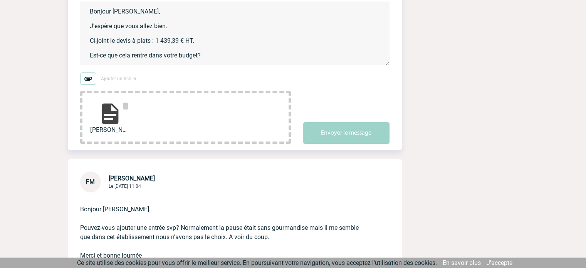
click at [158, 50] on textarea "Bonjour Florence, J'espère que vous allez bien. Ci-joint le devis à plats : 1 4…" at bounding box center [234, 34] width 309 height 64
click at [210, 53] on textarea "Bonjour Florence, J'espère que vous allez bien. Ci-joint le devis à plats : 1 4…" at bounding box center [234, 34] width 309 height 64
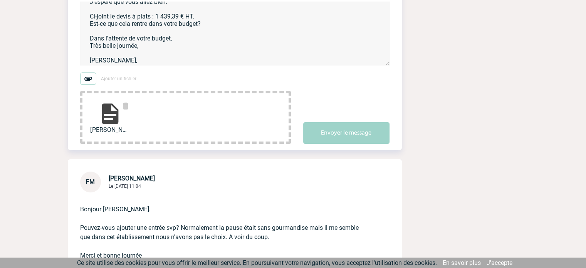
scroll to position [26, 0]
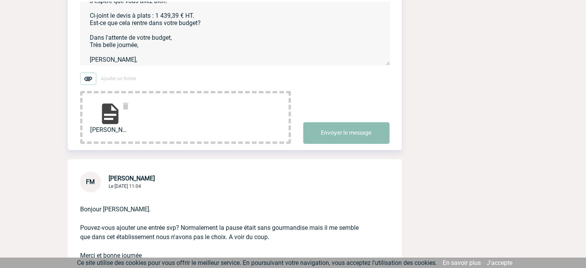
type textarea "Bonjour Florence, J'espère que vous allez bien. Ci-joint le devis à plats : 1 4…"
click at [336, 131] on button "Envoyer le message" at bounding box center [346, 133] width 86 height 22
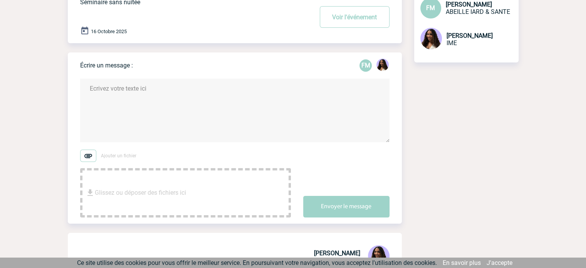
scroll to position [0, 0]
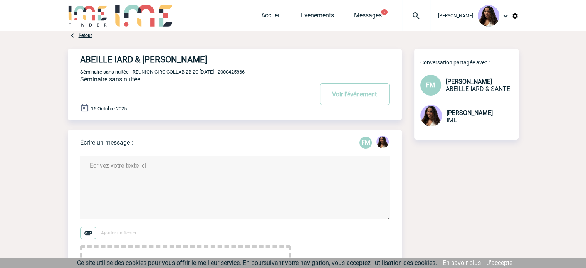
click at [245, 72] on span "Séminaire sans nuitée - REUNION CIRC COLLAB 2B 2C 16/10/2025 - 2000425866" at bounding box center [162, 72] width 164 height 6
copy span "2000425866"
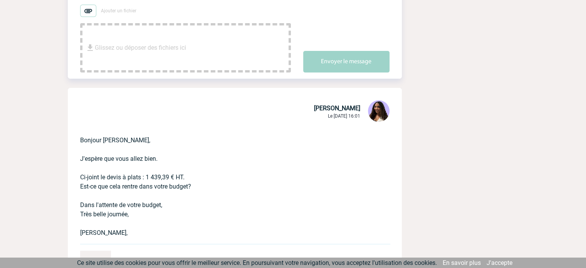
scroll to position [282, 0]
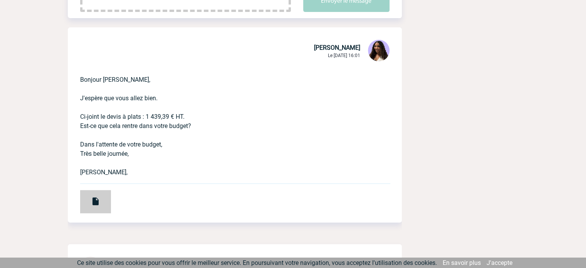
click at [90, 199] on div at bounding box center [95, 201] width 31 height 23
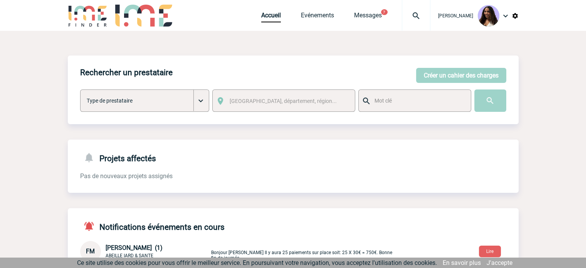
click at [402, 13] on img at bounding box center [416, 15] width 28 height 9
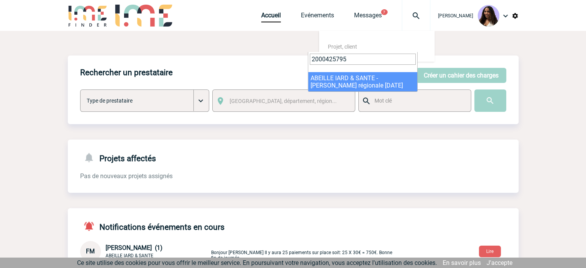
type input "2000425795"
select select "25296"
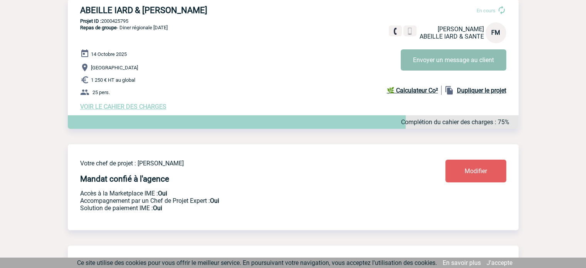
scroll to position [102, 0]
click at [427, 64] on button "Envoyer un message au client" at bounding box center [454, 60] width 106 height 21
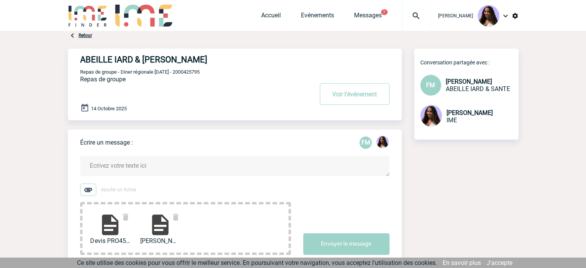
click at [137, 171] on textarea at bounding box center [234, 166] width 309 height 20
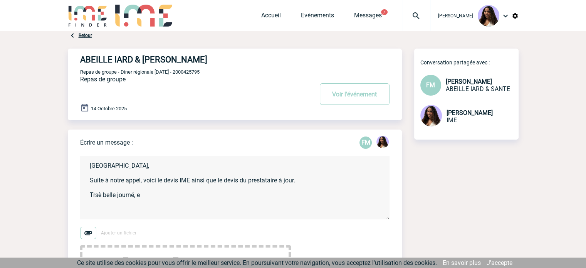
click at [96, 196] on textarea "Florence, Suite à notre appel, voici le devis IME ainsi que le devis du prestat…" at bounding box center [234, 188] width 309 height 64
drag, startPoint x: 163, startPoint y: 192, endPoint x: 161, endPoint y: 197, distance: 5.5
click at [163, 192] on textarea "Florence, Suite à notre appel, voici le devis IME ainsi que le devis du prestat…" at bounding box center [234, 188] width 309 height 64
click at [161, 198] on textarea "Florence, Suite à notre appel, voici le devis IME ainsi que le devis du prestat…" at bounding box center [234, 188] width 309 height 64
click at [160, 197] on textarea "Florence, Suite à notre appel, voici le devis IME ainsi que le devis du prestat…" at bounding box center [234, 188] width 309 height 64
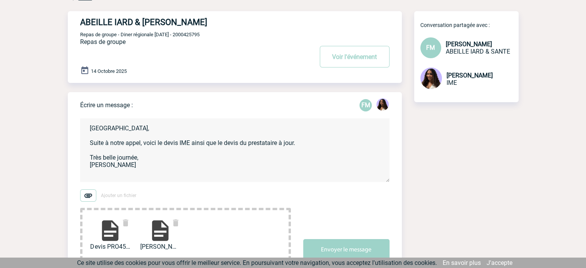
scroll to position [51, 0]
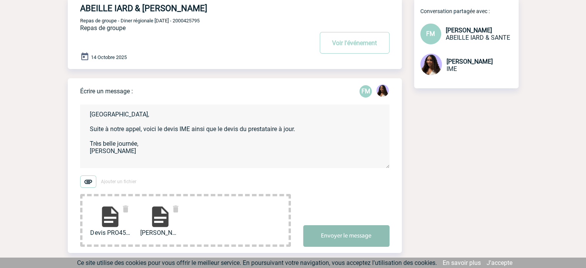
type textarea "Florence, Suite à notre appel, voici le devis IME ainsi que le devis du prestat…"
click at [321, 226] on button "Envoyer le message" at bounding box center [346, 236] width 86 height 22
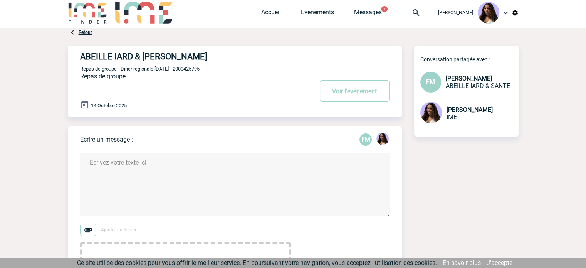
scroll to position [0, 0]
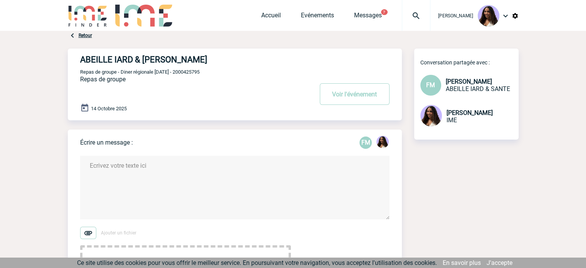
click at [402, 13] on img at bounding box center [416, 15] width 28 height 9
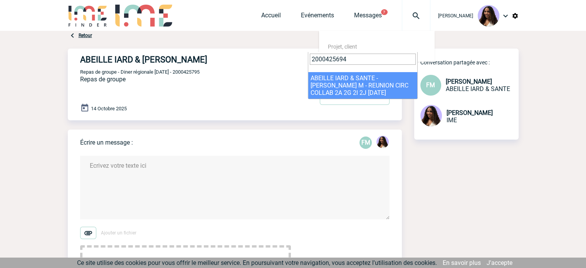
type input "2000425694"
select select "25195"
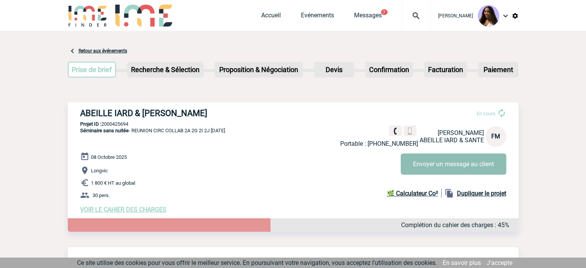
click at [451, 169] on button "Envoyer un message au client" at bounding box center [454, 163] width 106 height 21
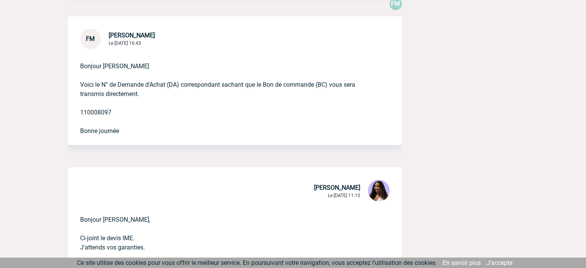
scroll to position [385, 0]
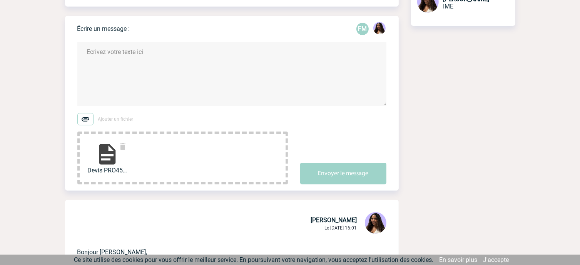
scroll to position [103, 0]
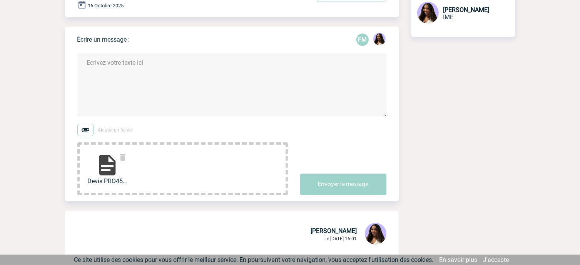
click at [168, 72] on textarea at bounding box center [231, 85] width 309 height 64
click at [161, 92] on textarea "Bonjour Florence, Ci-joint le devis IME. J'attends vos garanties, Très belle jo…" at bounding box center [231, 85] width 309 height 64
click at [156, 102] on textarea "Bonjour Florence, Ci-joint le devis IME. J'attends vos garanties, Très belle jo…" at bounding box center [231, 85] width 309 height 64
click at [156, 109] on textarea "Bonjour Florence, Ci-joint le devis IME. J'attends vos garanties, Très belle jo…" at bounding box center [231, 85] width 309 height 64
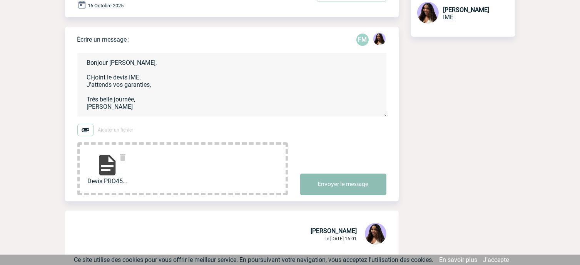
type textarea "Bonjour Florence, Ci-joint le devis IME. J'attends vos garanties, Très belle jo…"
click at [335, 179] on button "Envoyer le message" at bounding box center [343, 184] width 86 height 22
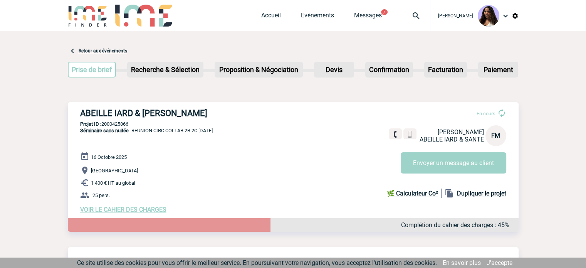
click at [402, 12] on img at bounding box center [416, 15] width 28 height 9
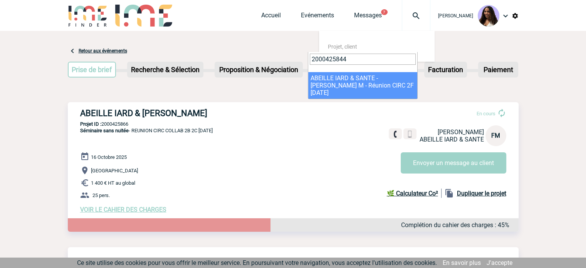
type input "2000425844"
drag, startPoint x: 340, startPoint y: 86, endPoint x: 328, endPoint y: 77, distance: 15.4
select select "25345"
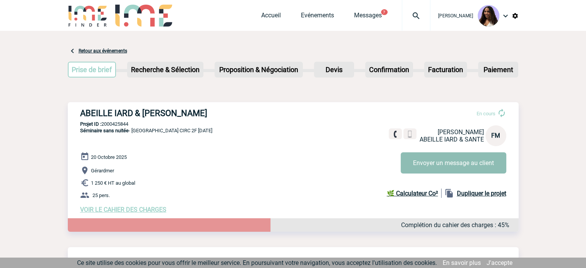
click at [456, 168] on button "Envoyer un message au client" at bounding box center [454, 162] width 106 height 21
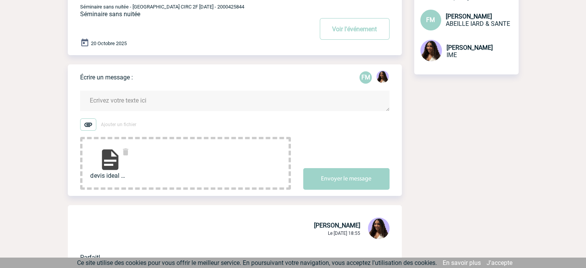
scroll to position [64, 0]
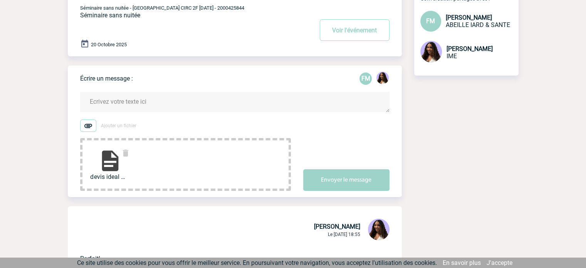
click at [102, 99] on textarea at bounding box center [234, 102] width 309 height 20
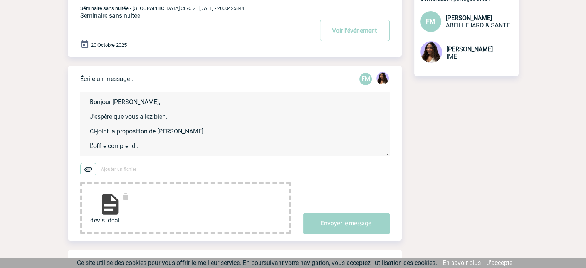
scroll to position [102, 0]
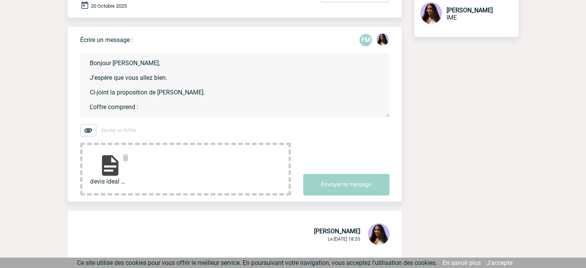
click at [159, 109] on textarea "Bonjour Florence, J'espère que vous allez bien. Ci-joint la proposition de Pear…" at bounding box center [234, 85] width 309 height 64
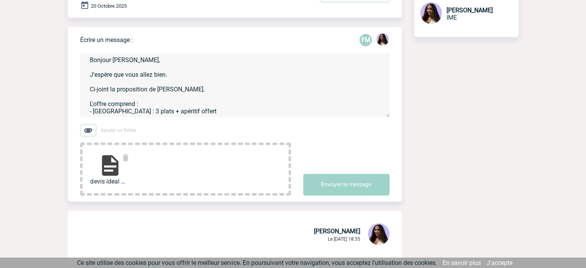
scroll to position [17, 0]
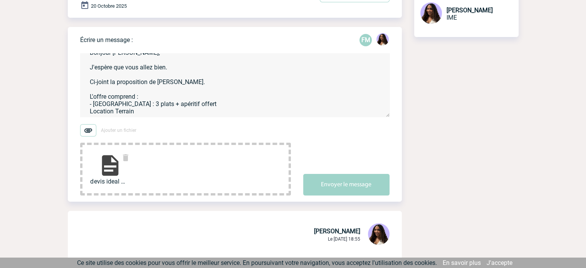
click at [88, 107] on textarea "Bonjour Florence, J'espère que vous allez bien. Ci-joint la proposition de Pear…" at bounding box center [234, 85] width 309 height 64
click at [142, 108] on textarea "Bonjour Florence, J'espère que vous allez bien. Ci-joint la proposition de Pear…" at bounding box center [234, 85] width 309 height 64
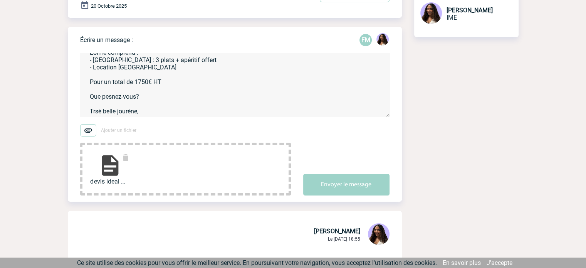
scroll to position [68, 0]
click at [95, 107] on textarea "Bonjour Florence, J'espère que vous allez bien. Ci-joint la proposition de Pear…" at bounding box center [234, 85] width 309 height 64
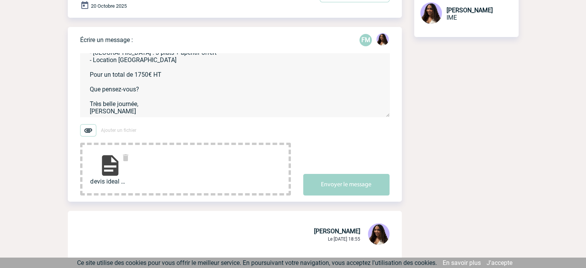
click at [171, 113] on textarea "Bonjour Florence, J'espère que vous allez bien. Ci-joint la proposition de Pear…" at bounding box center [234, 85] width 309 height 64
type textarea "Bonjour Florence, J'espère que vous allez bien. Ci-joint la proposition de Pear…"
click at [352, 180] on button "Envoyer le message" at bounding box center [346, 185] width 86 height 22
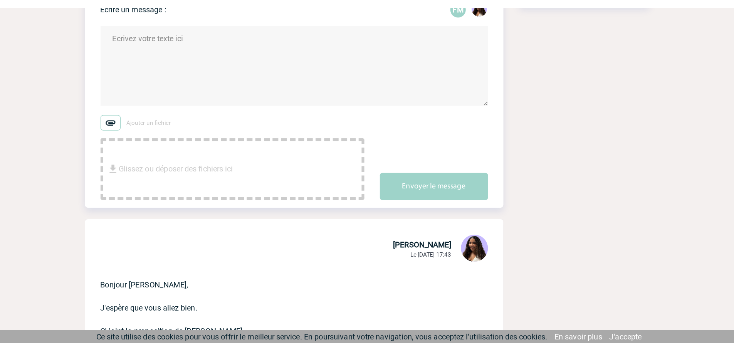
scroll to position [141, 0]
